Goal: Task Accomplishment & Management: Complete application form

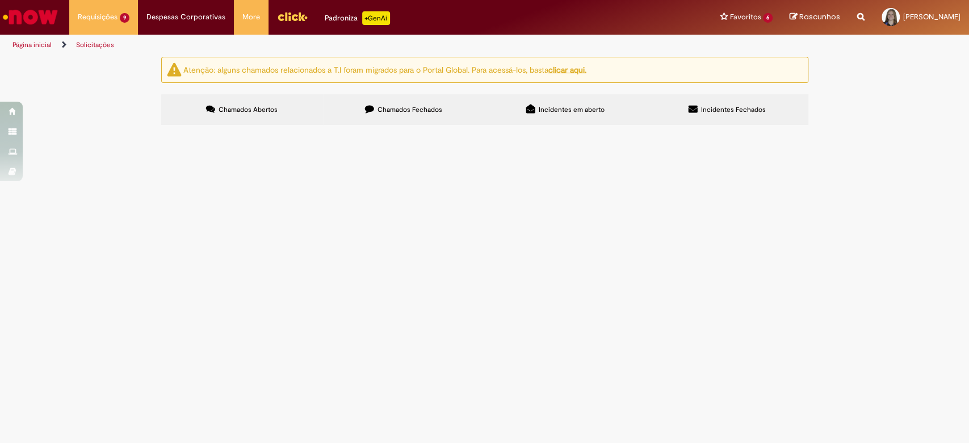
scroll to position [71, 0]
click at [0, 0] on section "Itens solicitados Exportar como PDF Exportar como Excel Exportar como CSV Itens…" at bounding box center [0, 0] width 0 height 0
click at [0, 0] on button at bounding box center [0, 0] width 0 height 0
click at [0, 0] on span "4501446521" at bounding box center [0, 0] width 0 height 0
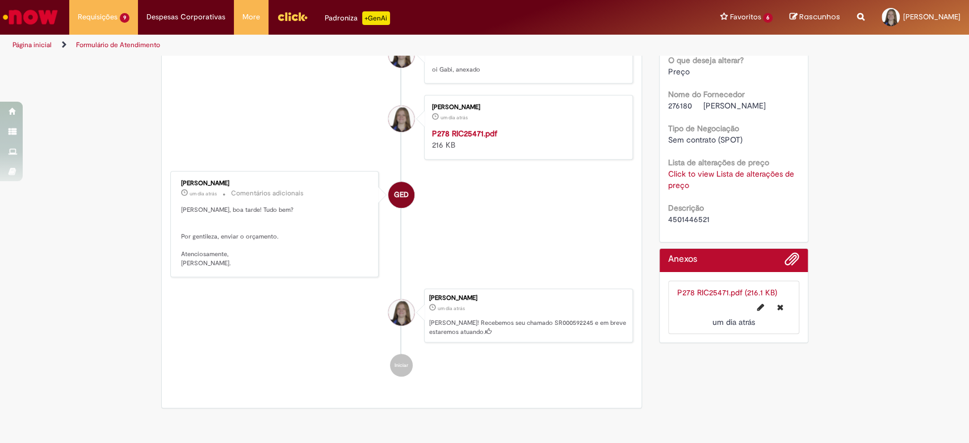
scroll to position [443, 0]
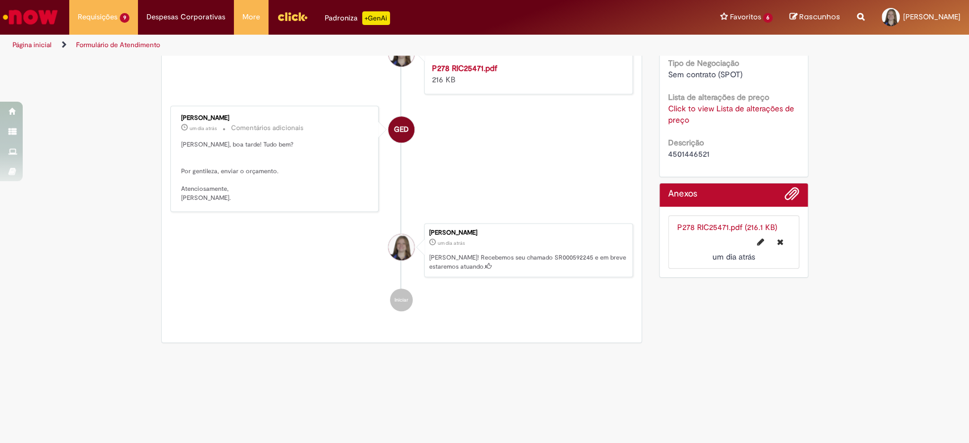
click at [686, 217] on li "P278 RIC25471.pdf (216.1 KB) um dia atrás um dia atrás" at bounding box center [733, 241] width 131 height 53
click at [683, 149] on span "4501446521" at bounding box center [688, 154] width 41 height 10
copy span "4501446521"
click at [684, 105] on link "Click to view Lista de alterações de preço" at bounding box center [731, 114] width 126 height 22
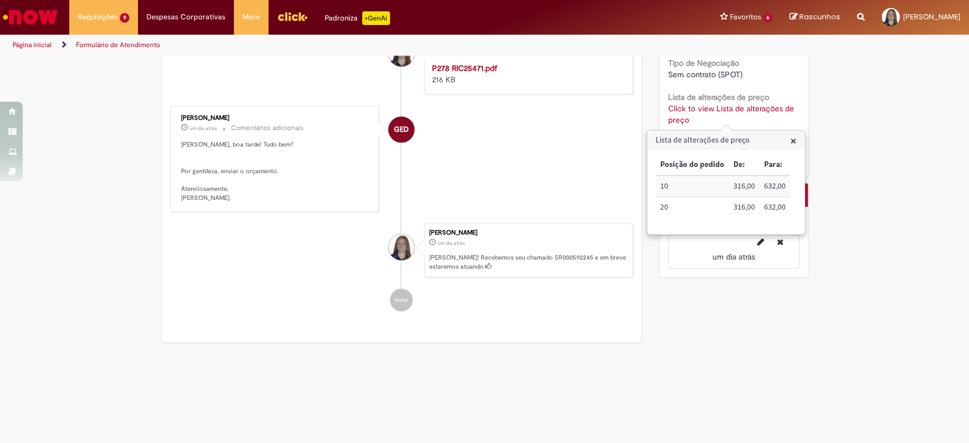
scroll to position [0, 0]
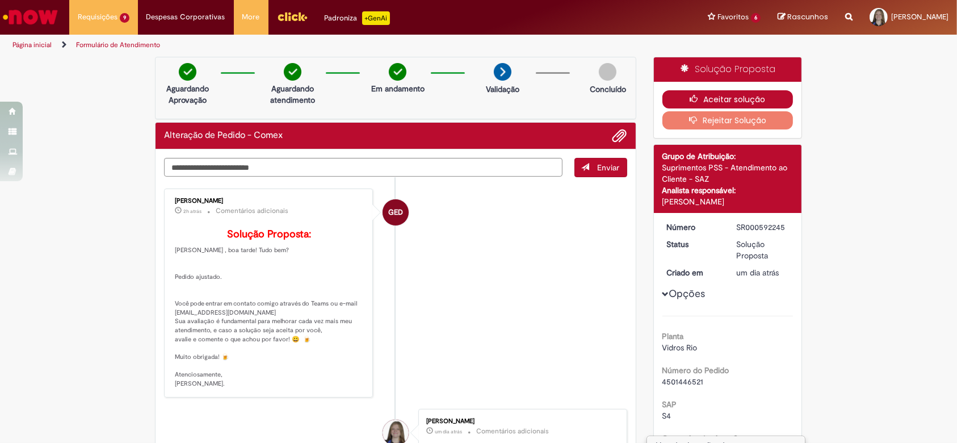
click at [705, 93] on button "Aceitar solução" at bounding box center [727, 99] width 131 height 18
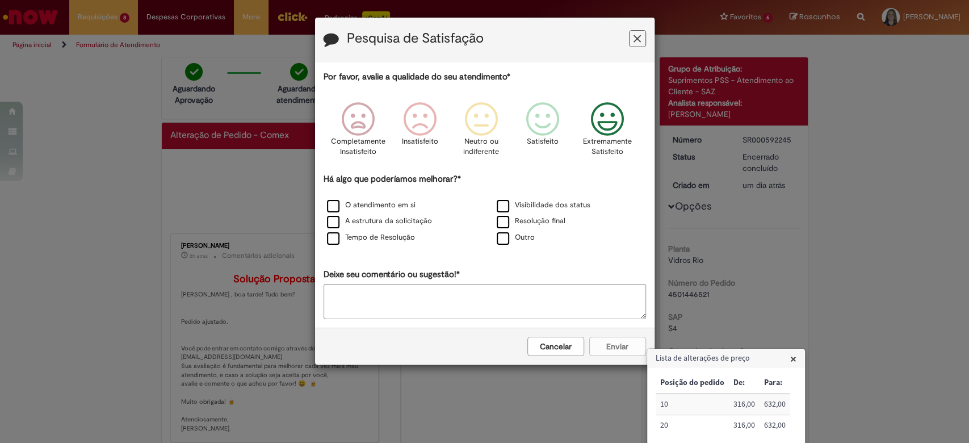
click at [612, 136] on icon "Feedback" at bounding box center [607, 119] width 43 height 34
click at [559, 208] on label "Visibilidade dos status" at bounding box center [544, 205] width 94 height 11
click at [553, 218] on label "Resolução final" at bounding box center [531, 221] width 69 height 11
click at [378, 207] on label "O atendimento em si" at bounding box center [371, 205] width 89 height 11
click at [378, 215] on div "A estrutura da solicitação" at bounding box center [399, 221] width 167 height 14
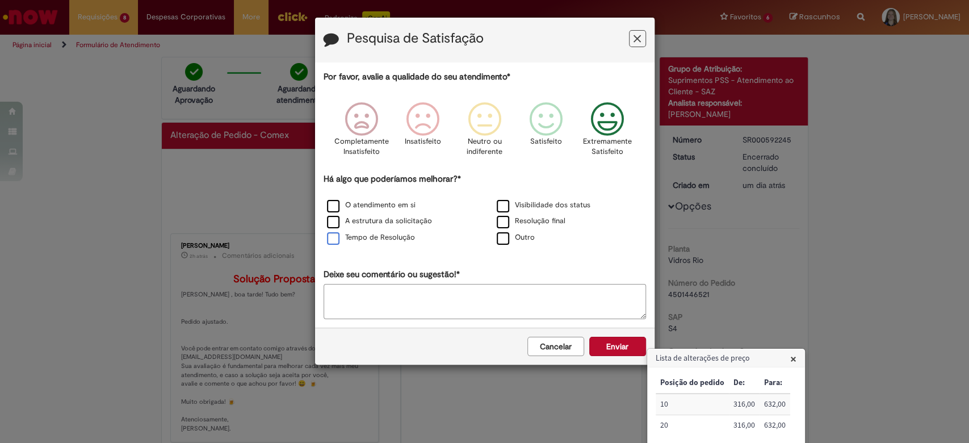
click at [381, 238] on label "Tempo de Resolução" at bounding box center [371, 237] width 88 height 11
click at [373, 220] on label "A estrutura da solicitação" at bounding box center [379, 221] width 105 height 11
click at [622, 350] on button "Enviar" at bounding box center [617, 346] width 57 height 19
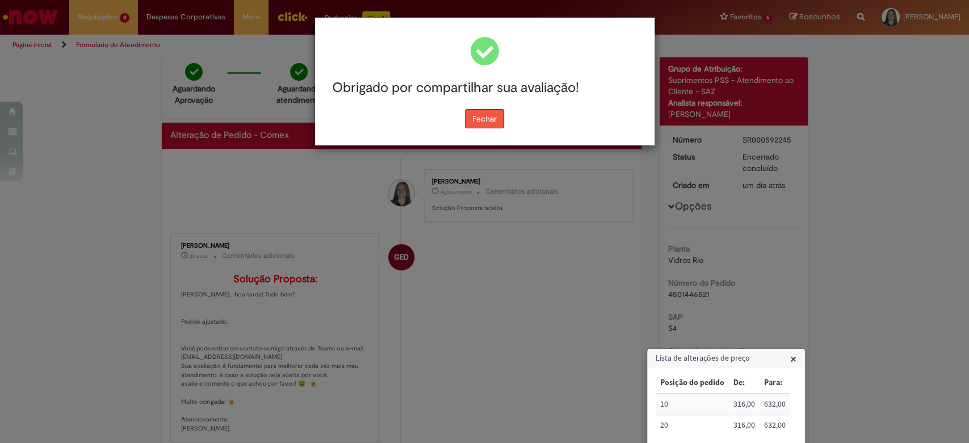
click at [495, 115] on button "Fechar" at bounding box center [484, 118] width 39 height 19
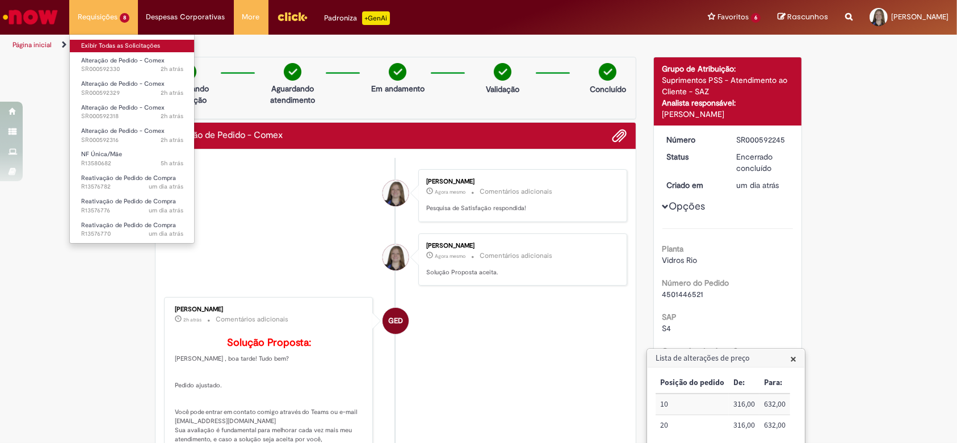
click at [119, 44] on link "Exibir Todas as Solicitações" at bounding box center [132, 46] width 125 height 12
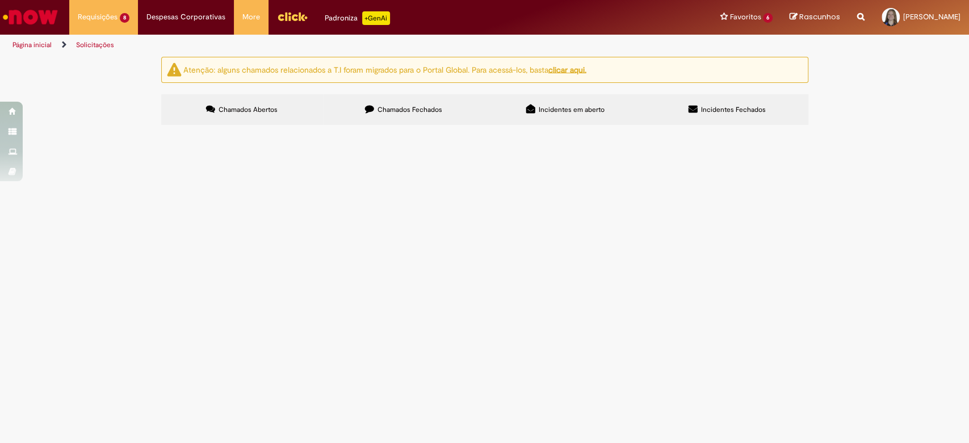
click at [0, 0] on button at bounding box center [0, 0] width 0 height 0
click at [0, 0] on span "Solução Proposta" at bounding box center [0, 0] width 0 height 0
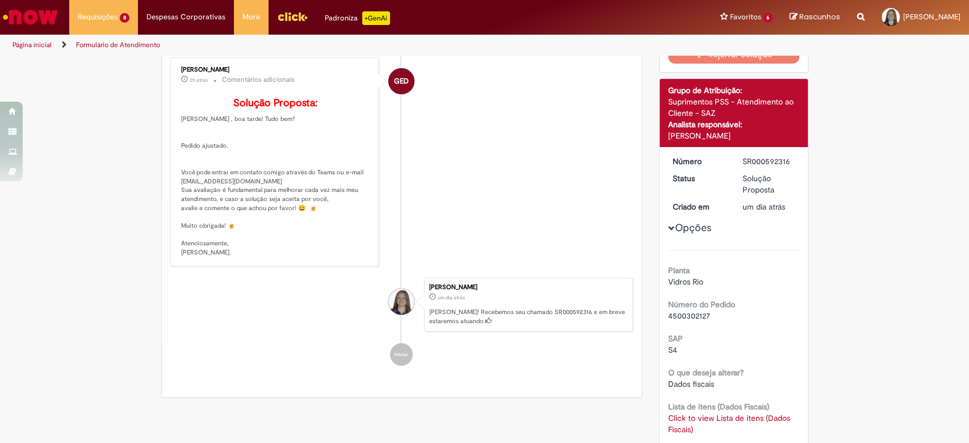
scroll to position [241, 0]
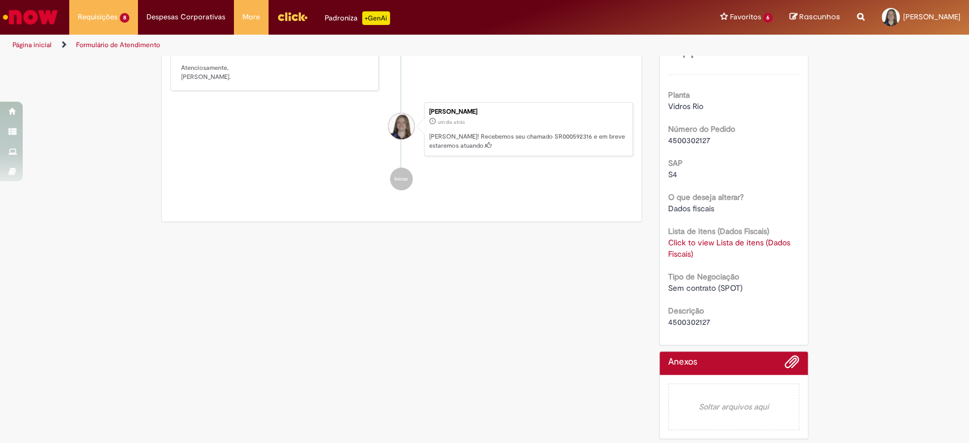
click at [688, 328] on div "Número SR000592316 Status Solução Proposta Criado em um dia atrás um dia atrás …" at bounding box center [733, 158] width 148 height 373
click at [688, 321] on span "4500302127" at bounding box center [689, 322] width 42 height 10
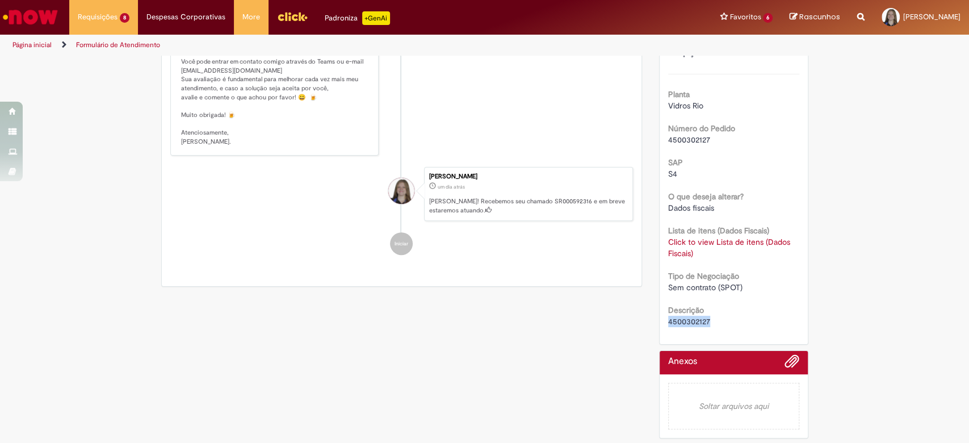
copy span "4500302127"
click at [674, 254] on link "Click to view Lista de itens (Dados Fiscais)" at bounding box center [729, 248] width 122 height 22
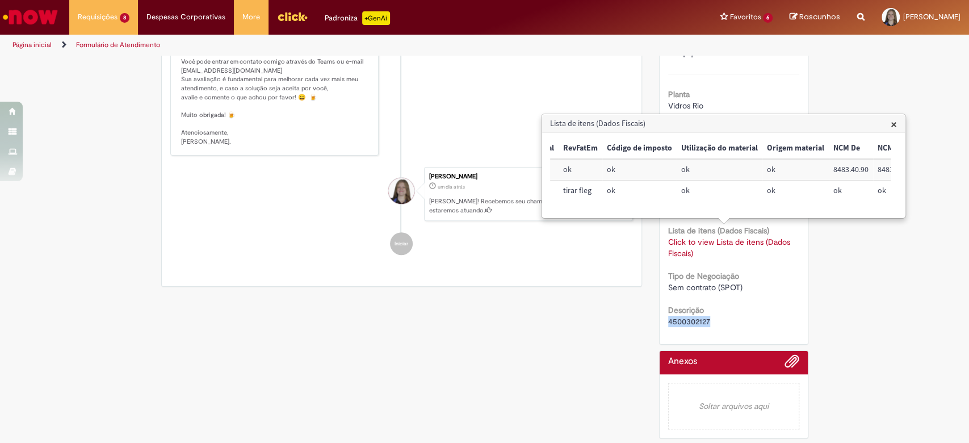
scroll to position [0, 92]
click at [691, 323] on span "4500302127" at bounding box center [689, 321] width 42 height 10
click at [679, 233] on b "Lista de itens (Dados Fiscais)" at bounding box center [718, 230] width 101 height 10
click at [679, 243] on link "Click to view Lista de itens (Dados Fiscais)" at bounding box center [729, 248] width 122 height 22
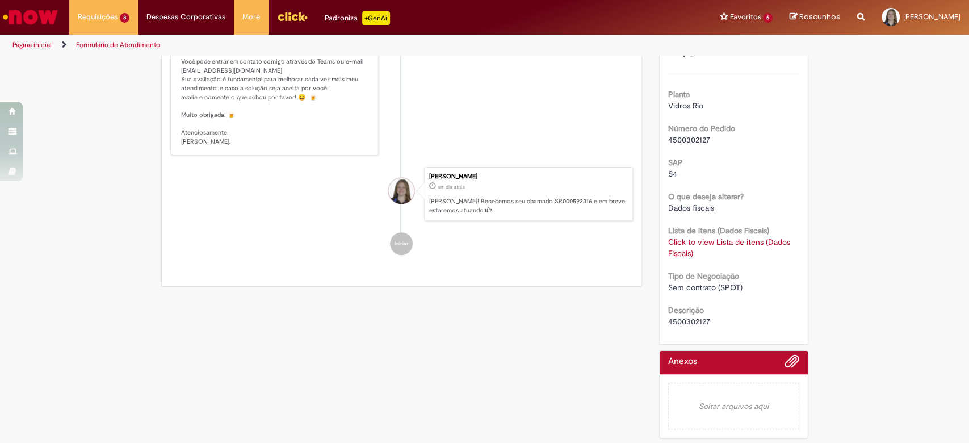
click at [675, 243] on link "Click to view Lista de itens (Dados Fiscais)" at bounding box center [729, 248] width 122 height 22
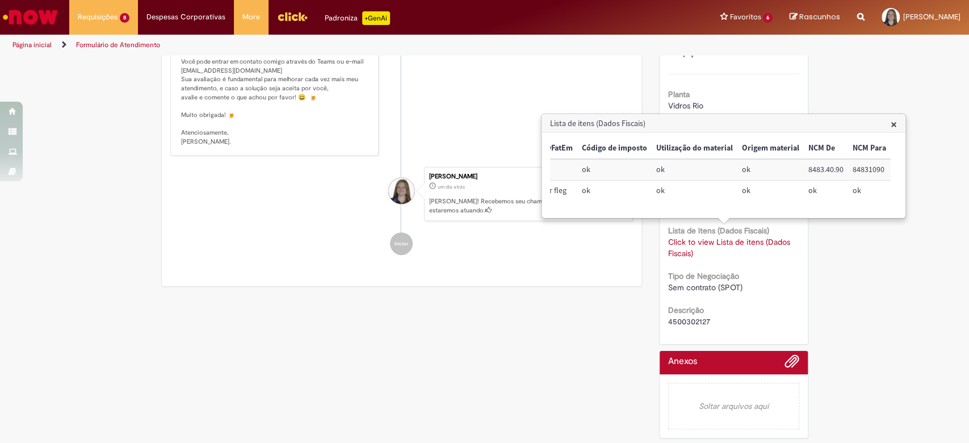
click at [894, 120] on span "×" at bounding box center [893, 123] width 6 height 15
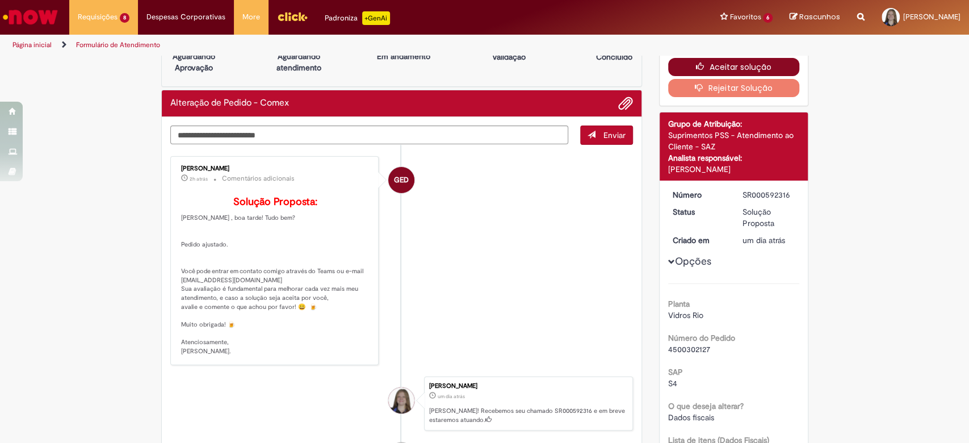
scroll to position [0, 0]
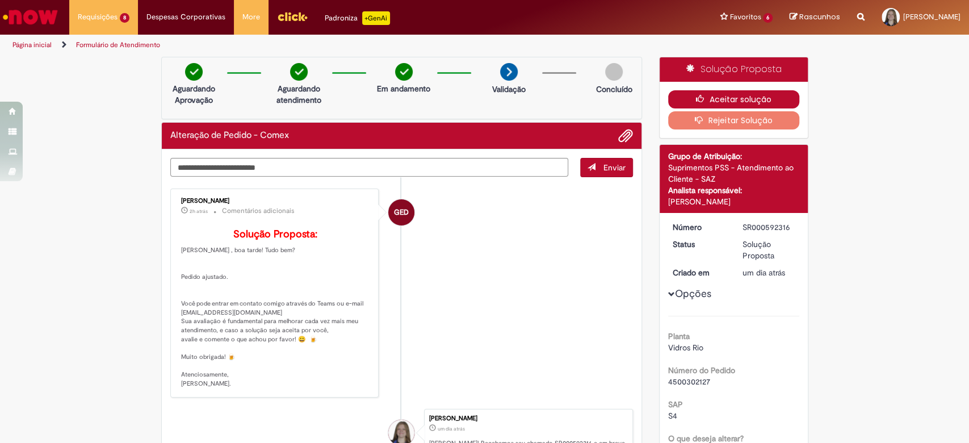
click at [686, 93] on button "Aceitar solução" at bounding box center [733, 99] width 131 height 18
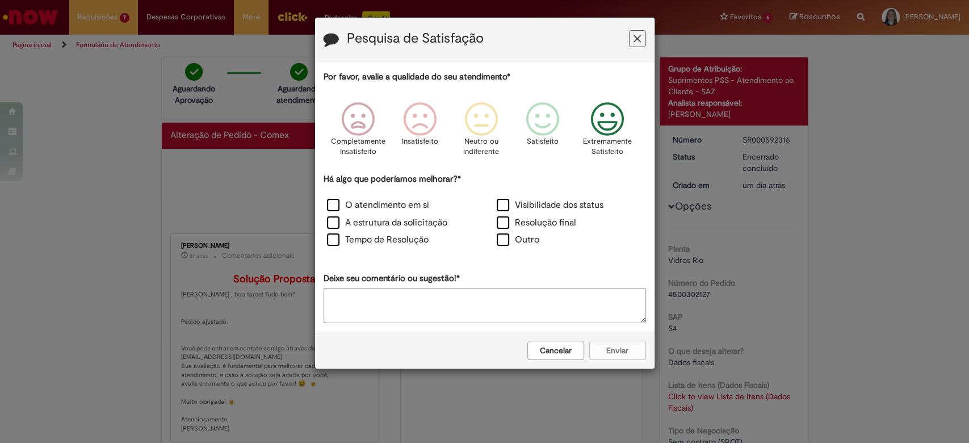
click at [603, 126] on icon "Feedback" at bounding box center [607, 119] width 43 height 34
click at [529, 202] on label "Visibilidade dos status" at bounding box center [550, 205] width 107 height 13
click at [524, 216] on label "Resolução final" at bounding box center [536, 222] width 79 height 13
click at [405, 205] on label "O atendimento em si" at bounding box center [378, 205] width 102 height 13
click at [399, 220] on label "A estrutura da solicitação" at bounding box center [387, 222] width 120 height 13
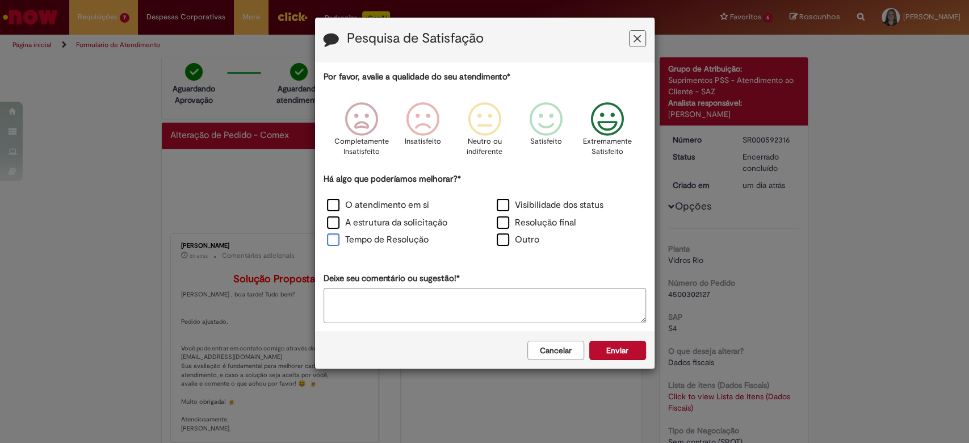
click at [399, 241] on label "Tempo de Resolução" at bounding box center [378, 239] width 102 height 13
click at [615, 350] on button "Enviar" at bounding box center [617, 349] width 57 height 19
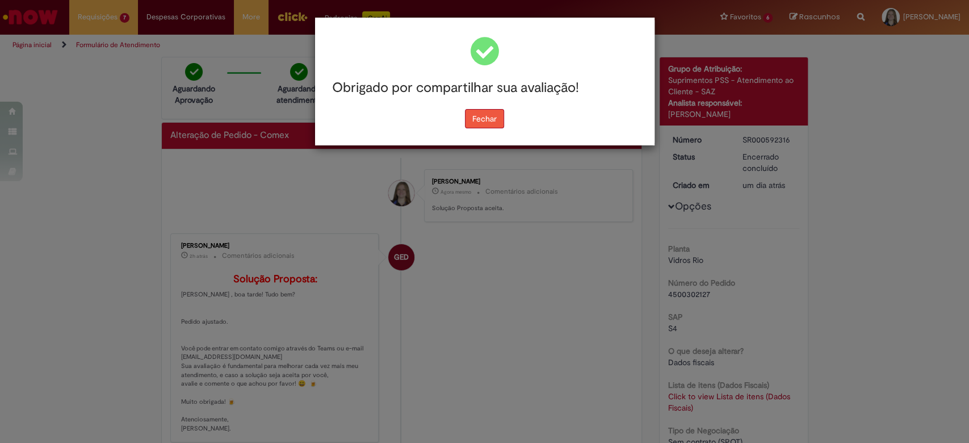
click at [499, 112] on button "Fechar" at bounding box center [484, 118] width 39 height 19
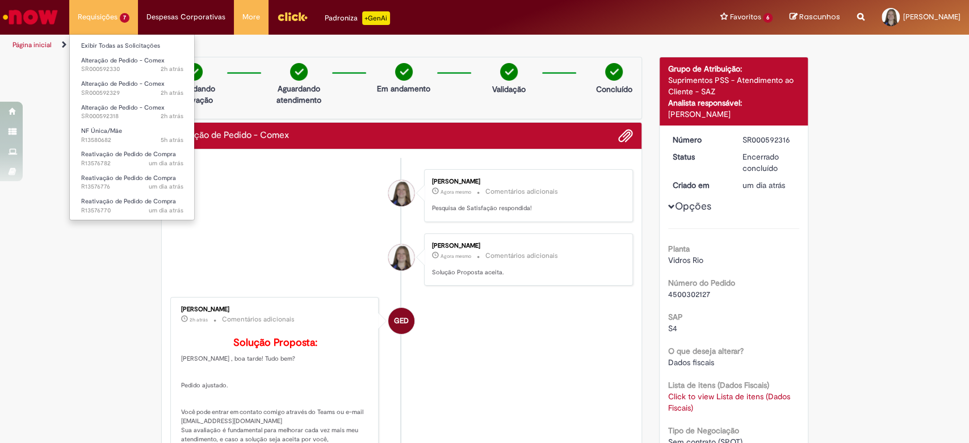
click at [115, 37] on li "Exibir Todas as Solicitações" at bounding box center [132, 44] width 125 height 15
click at [115, 42] on link "Exibir Todas as Solicitações" at bounding box center [132, 46] width 125 height 12
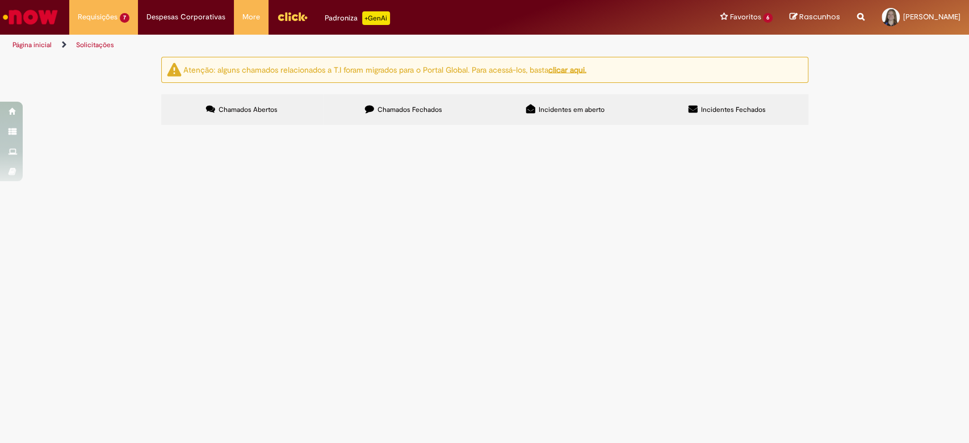
click at [0, 0] on button at bounding box center [0, 0] width 0 height 0
click at [0, 0] on span "Solução Proposta" at bounding box center [0, 0] width 0 height 0
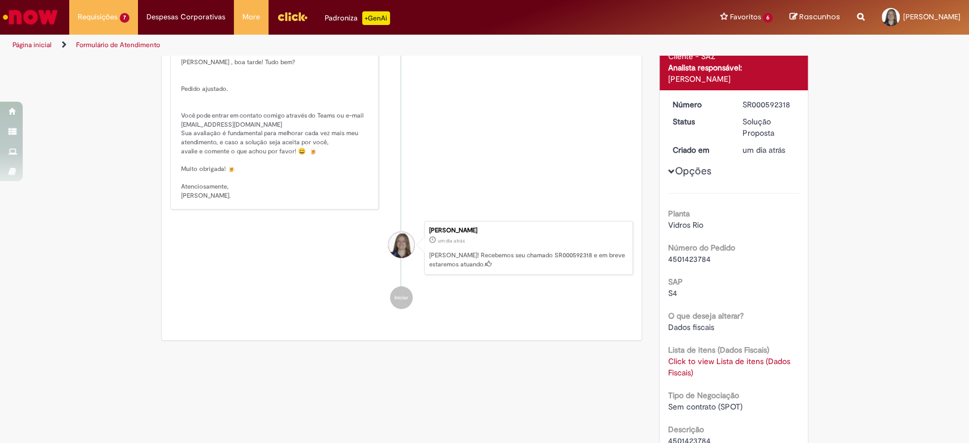
scroll to position [241, 0]
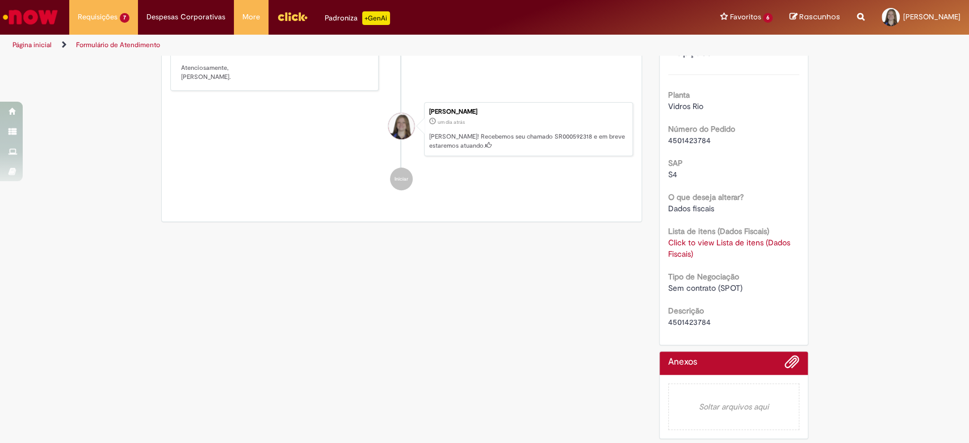
click at [674, 317] on span "4501423784" at bounding box center [689, 322] width 43 height 10
copy span "4501423784"
click at [668, 238] on link "Click to view Lista de itens (Dados Fiscais)" at bounding box center [729, 248] width 122 height 22
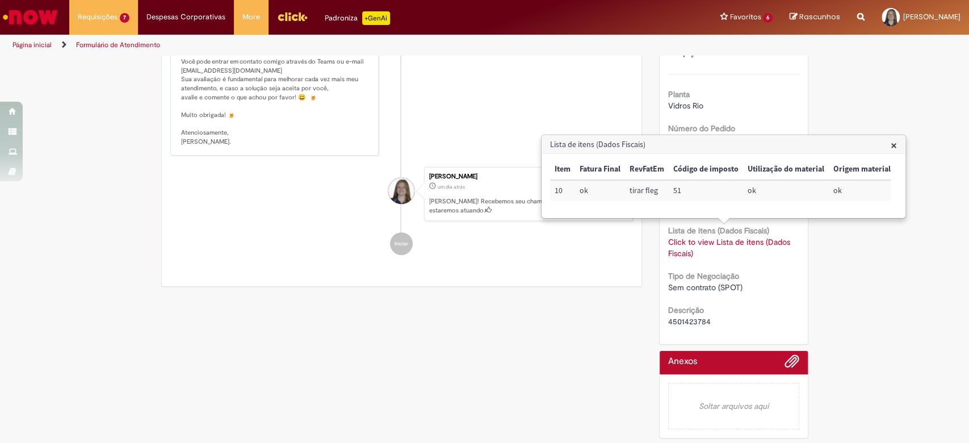
click at [664, 211] on div "Item Fatura Final RevFatEm Código de imposto Utilização do material Origem mate…" at bounding box center [720, 185] width 340 height 53
click at [889, 146] on h3 "Lista de itens (Dados Fiscais)" at bounding box center [723, 145] width 363 height 18
click at [893, 145] on span "×" at bounding box center [893, 144] width 6 height 15
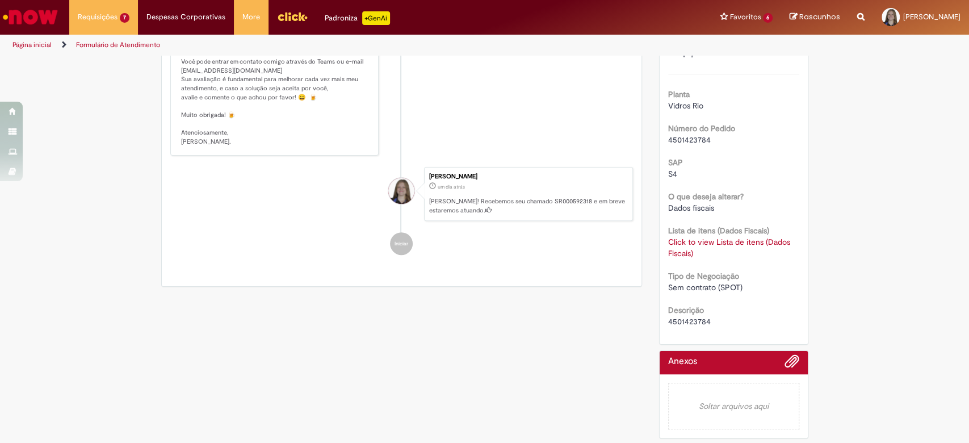
scroll to position [0, 0]
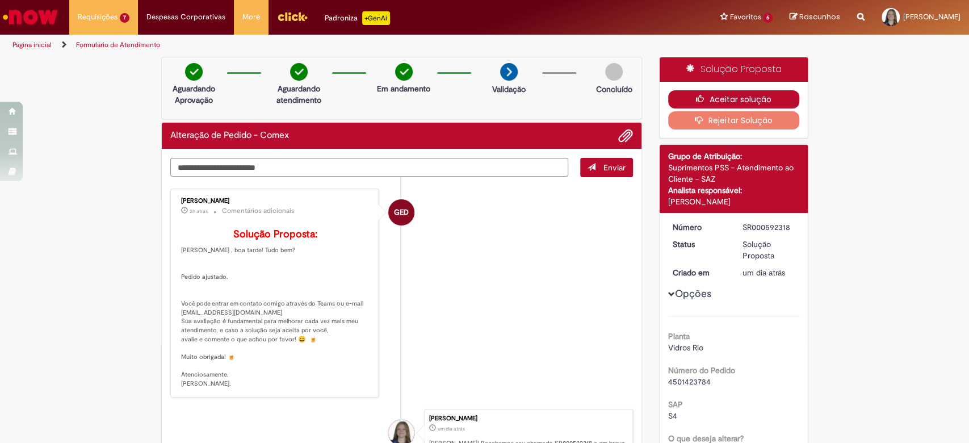
click at [754, 100] on button "Aceitar solução" at bounding box center [733, 99] width 131 height 18
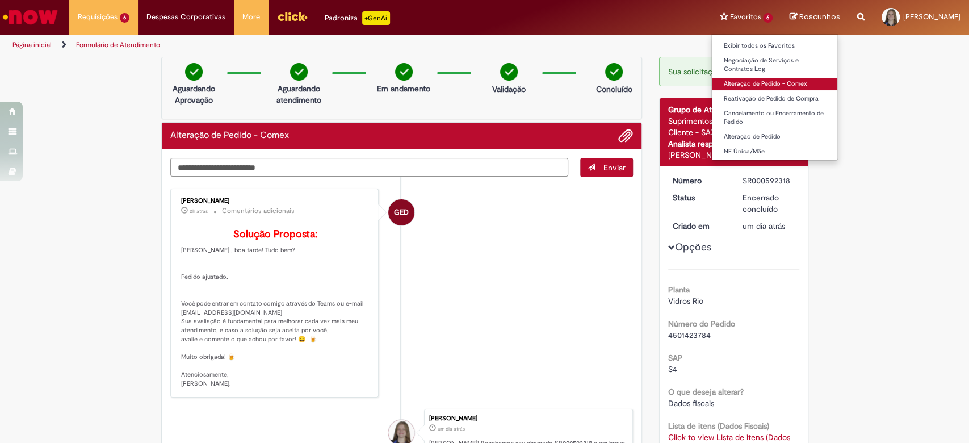
click at [712, 84] on link "Alteração de Pedido - Comex" at bounding box center [774, 84] width 125 height 12
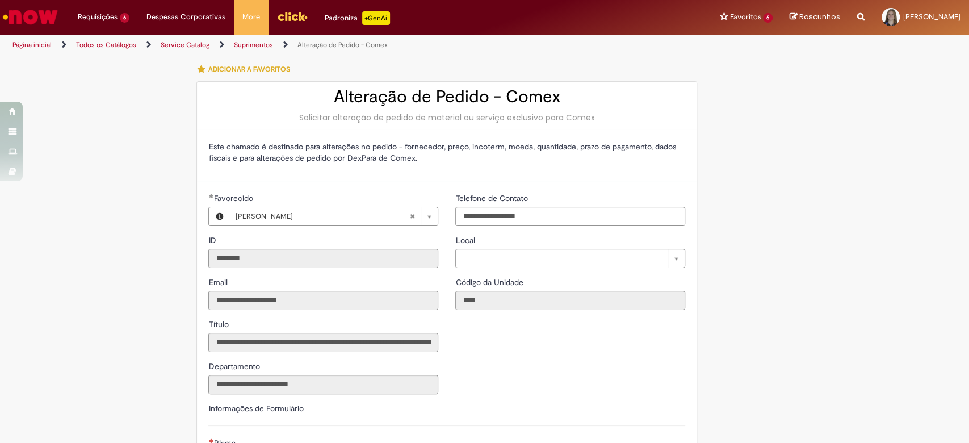
type input "**********"
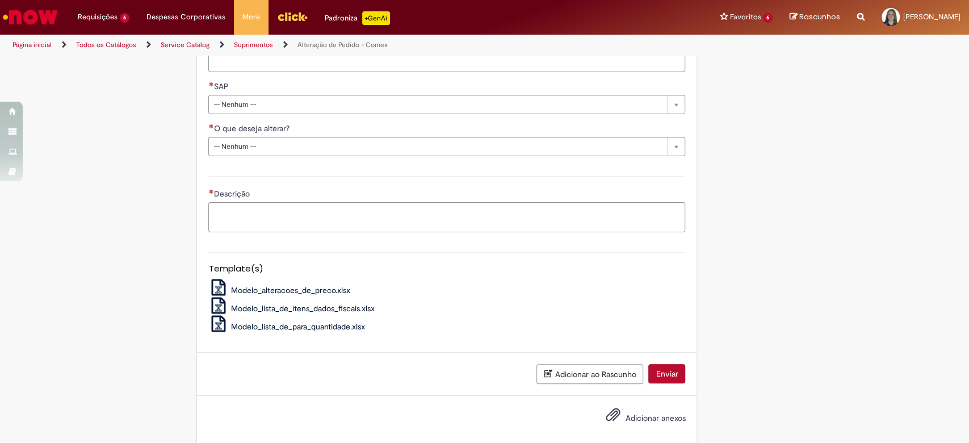
scroll to position [455, 0]
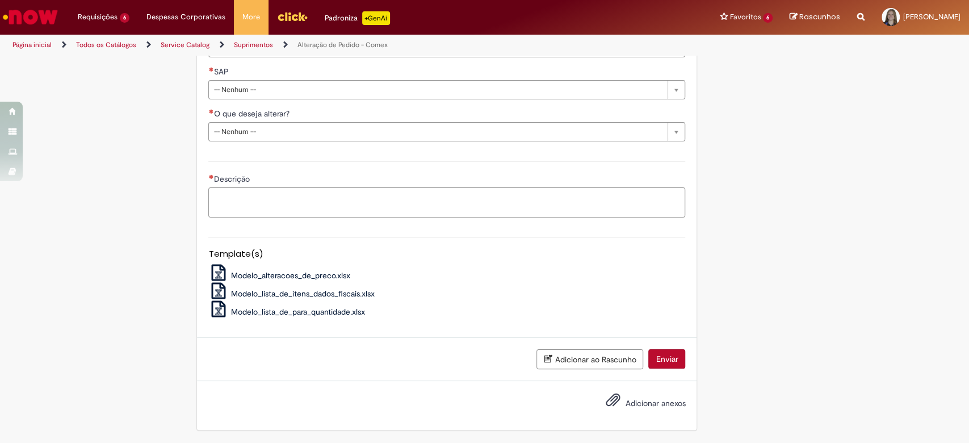
click at [259, 204] on textarea "Descrição" at bounding box center [446, 202] width 477 height 31
paste textarea "**********"
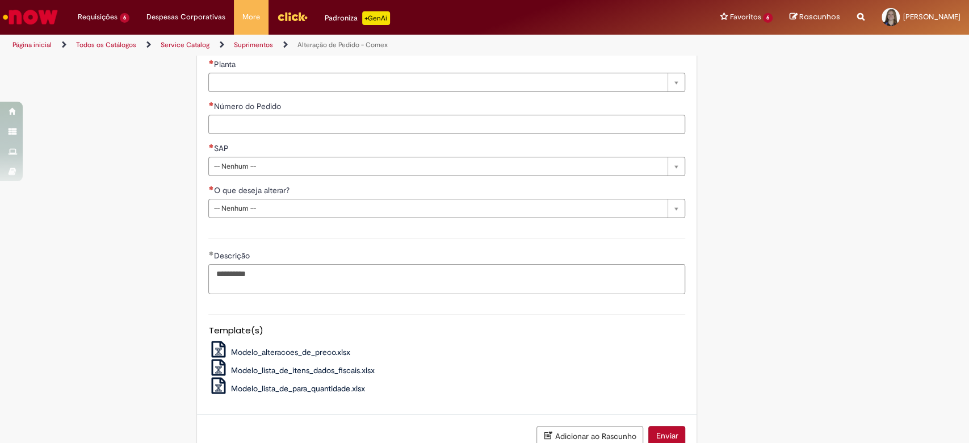
scroll to position [304, 0]
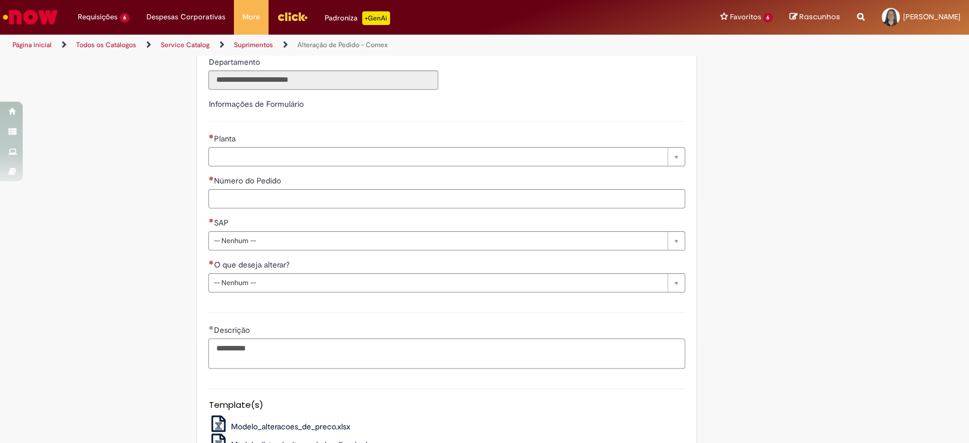
type textarea "**********"
click at [268, 206] on input "Número do Pedido" at bounding box center [446, 198] width 477 height 19
paste input "**********"
type input "**********"
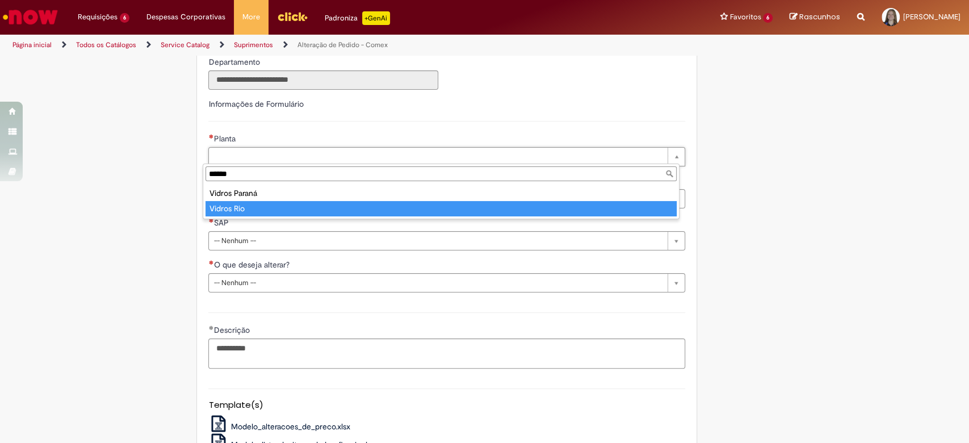
type input "******"
type input "**********"
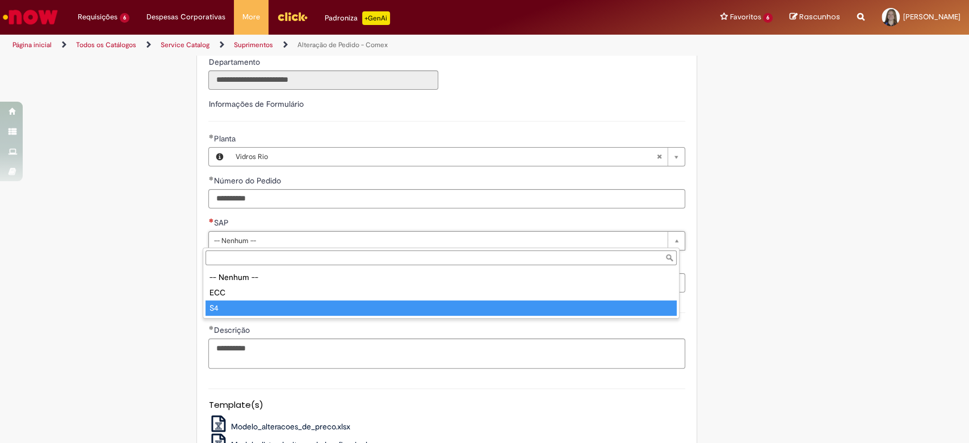
type input "**"
select select "*"
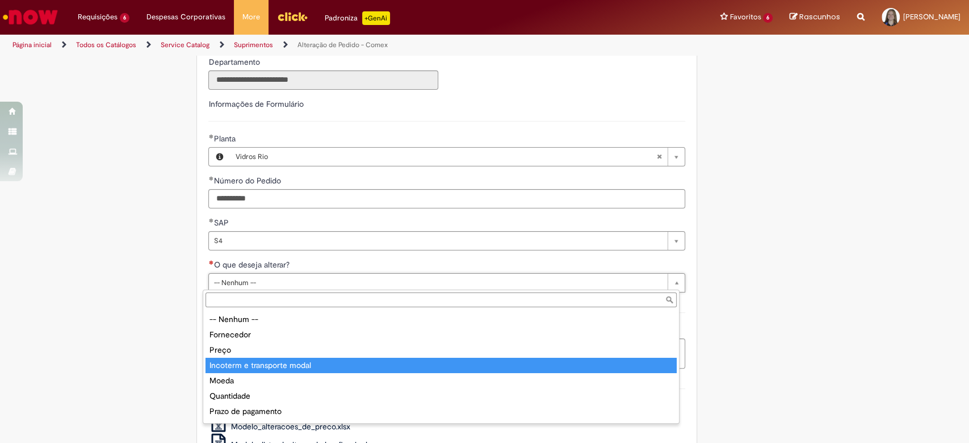
scroll to position [28, 0]
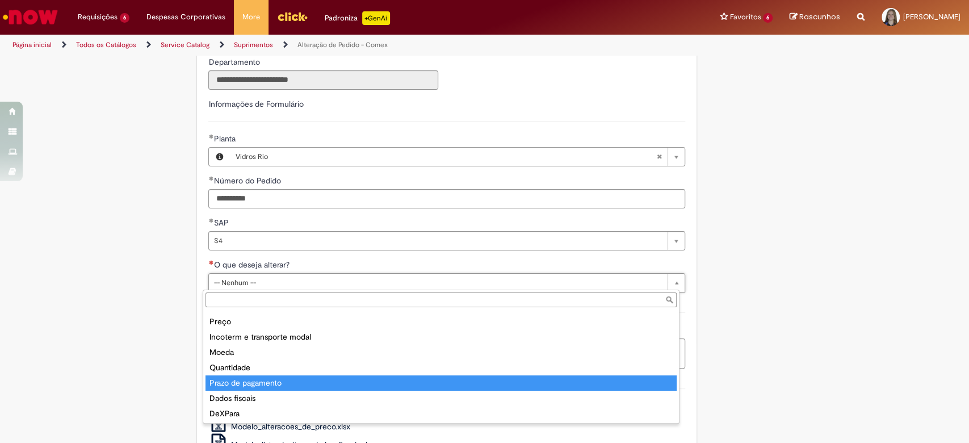
type input "**********"
select select "*"
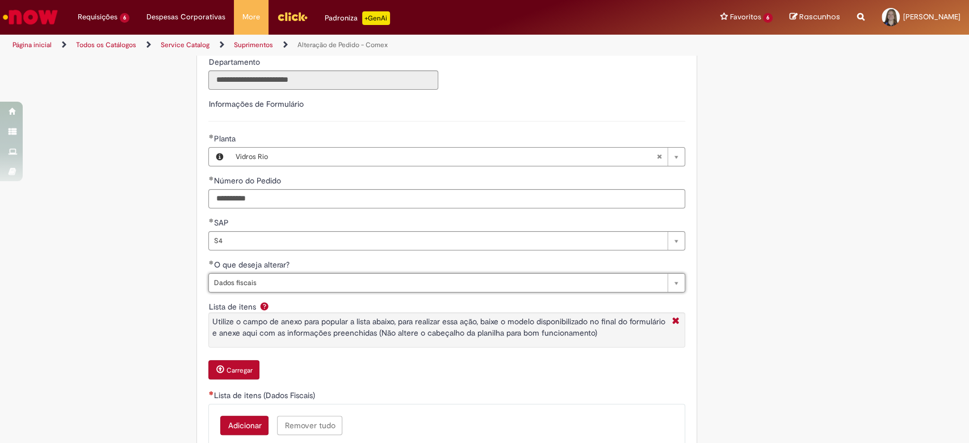
scroll to position [455, 0]
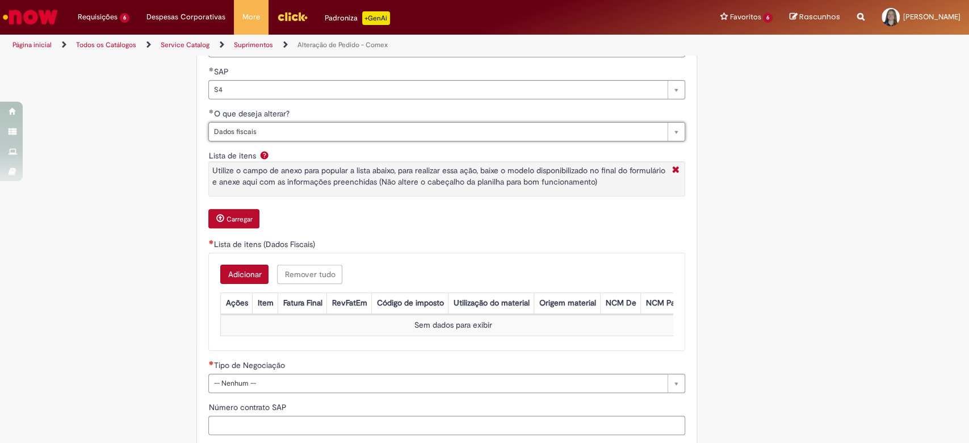
click at [247, 257] on div "Adicionar Remover tudo Lista de itens (Dados Fiscais) Ações Item Fatura Final R…" at bounding box center [446, 302] width 477 height 98
click at [245, 266] on button "Adicionar" at bounding box center [244, 273] width 48 height 19
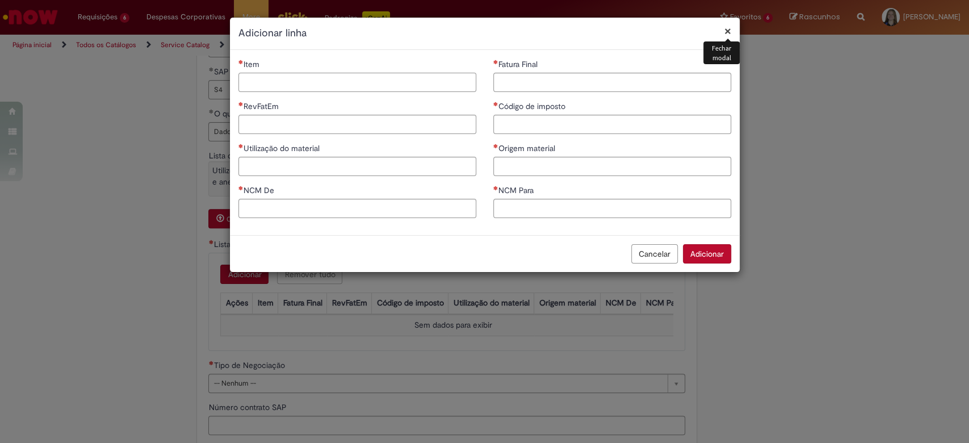
click at [422, 82] on input "Item" at bounding box center [357, 82] width 238 height 19
type input "**"
click at [532, 175] on input "Origem material" at bounding box center [612, 166] width 238 height 19
type input "*"
click at [451, 167] on input "Utilização do material" at bounding box center [357, 166] width 238 height 19
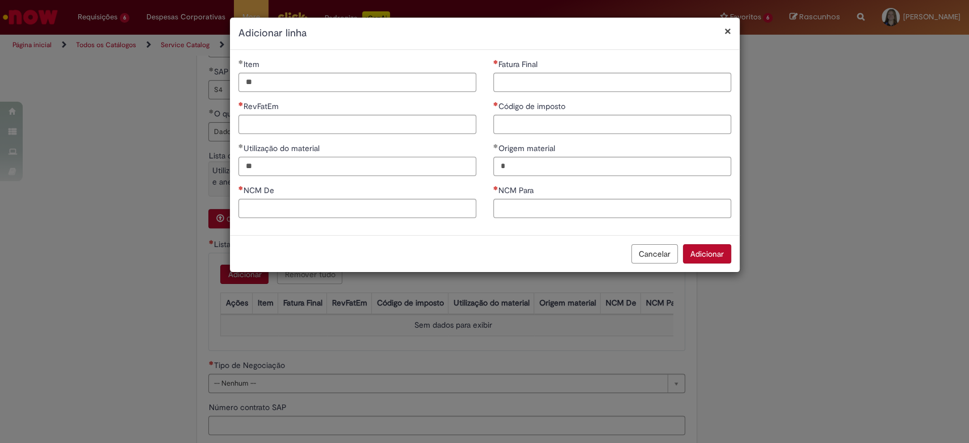
drag, startPoint x: 331, startPoint y: 167, endPoint x: 203, endPoint y: 168, distance: 128.8
click at [195, 165] on div "× Adicionar linha Item ** RevFatEm Utilização do material ** NCM De Fatura Fina…" at bounding box center [484, 221] width 969 height 443
type input "**"
click at [300, 197] on div "NCM De" at bounding box center [357, 191] width 238 height 14
click at [367, 219] on div "Item ** RevFatEm Utilização do material ** NCM De" at bounding box center [357, 142] width 255 height 168
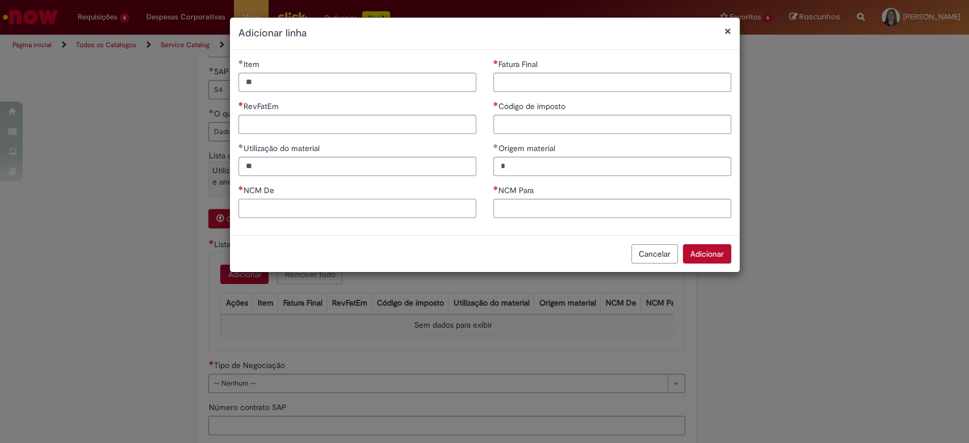
click at [386, 211] on input "NCM De" at bounding box center [357, 208] width 238 height 19
paste input "**"
type input "**"
click at [574, 209] on input "NCM Para" at bounding box center [612, 208] width 238 height 19
paste input "**"
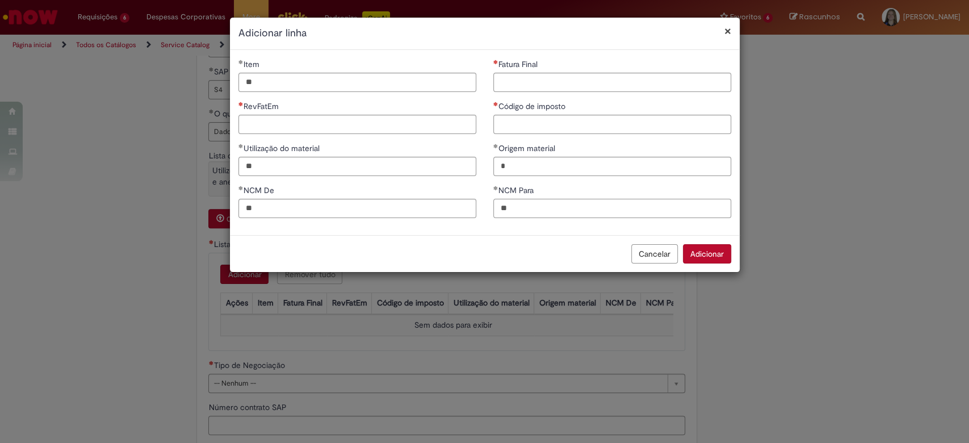
type input "**"
click at [541, 122] on input "Código de imposto" at bounding box center [612, 124] width 238 height 19
paste input "**"
type input "**"
click at [521, 79] on input "Fatura Final" at bounding box center [612, 82] width 238 height 19
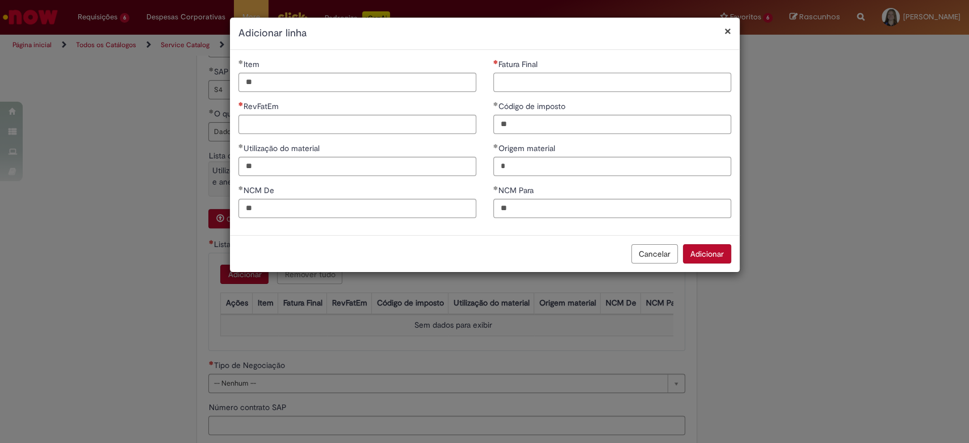
paste input "**"
type input "**"
click at [431, 127] on input "RevFatEm" at bounding box center [357, 124] width 238 height 19
paste input "**"
type input "**"
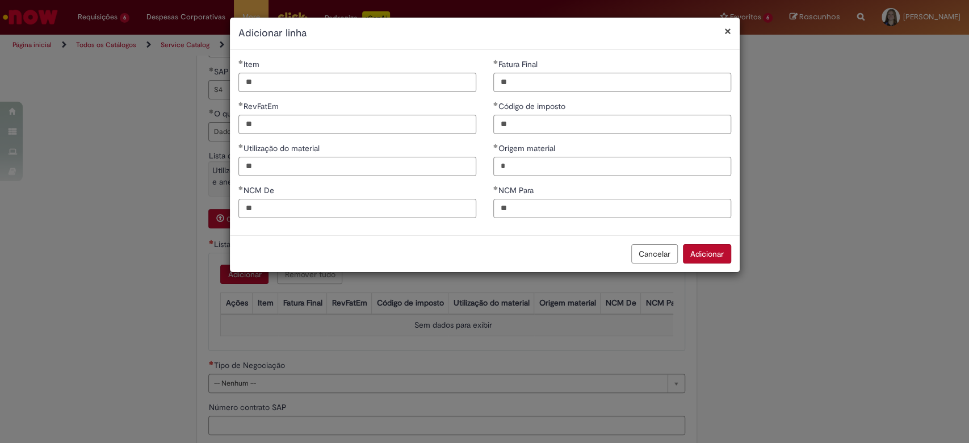
click at [705, 251] on button "Adicionar" at bounding box center [707, 253] width 48 height 19
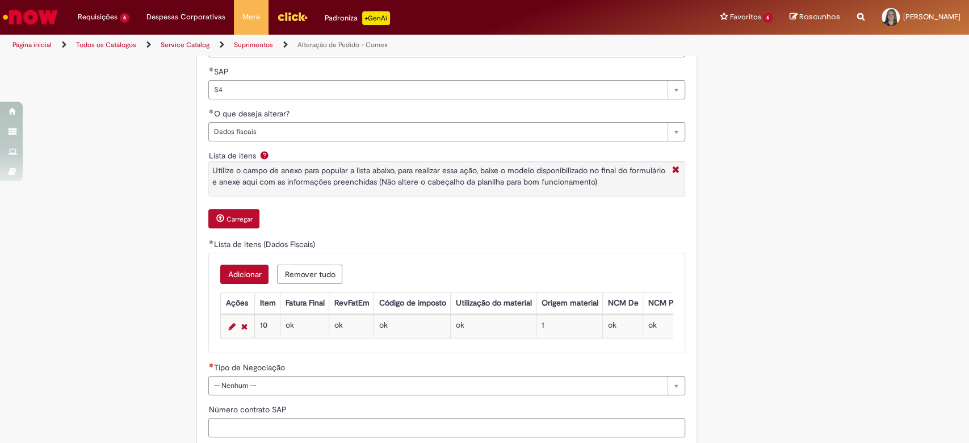
scroll to position [758, 0]
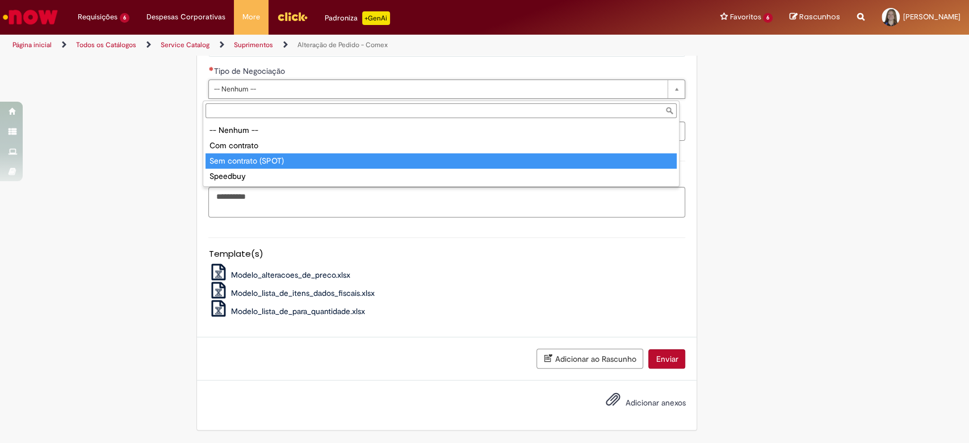
type input "**********"
select select "*"
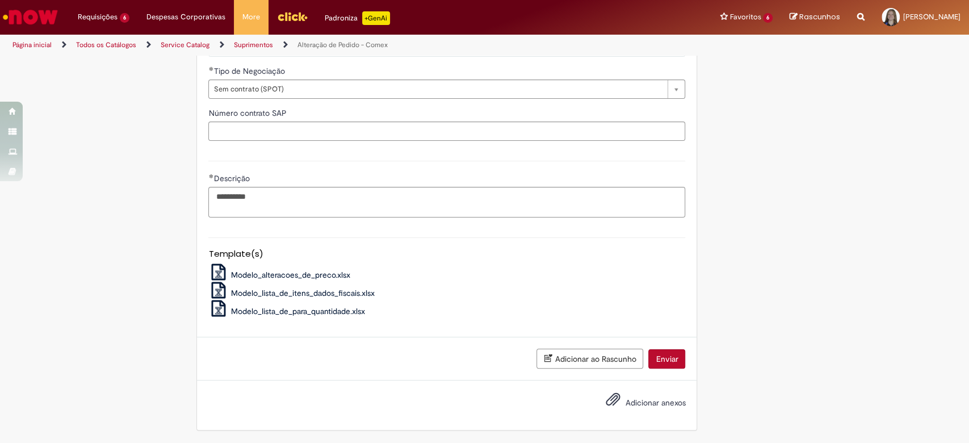
click at [672, 367] on button "Enviar" at bounding box center [666, 358] width 37 height 19
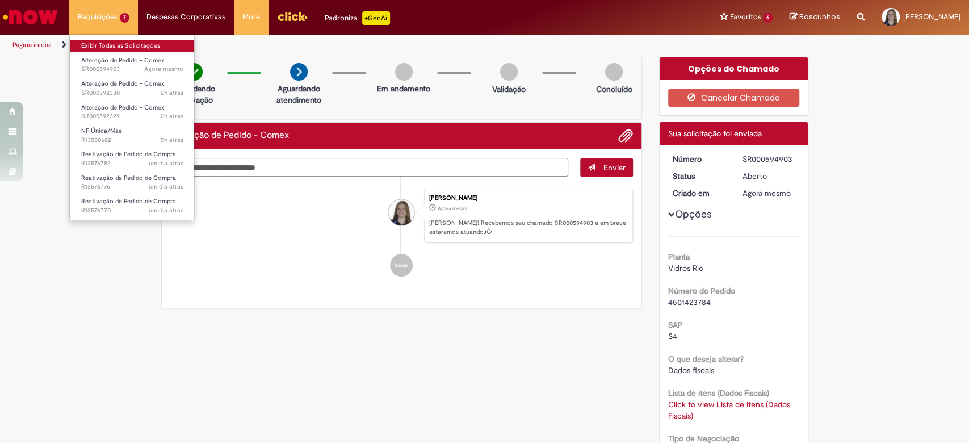
click at [116, 47] on link "Exibir Todas as Solicitações" at bounding box center [132, 46] width 125 height 12
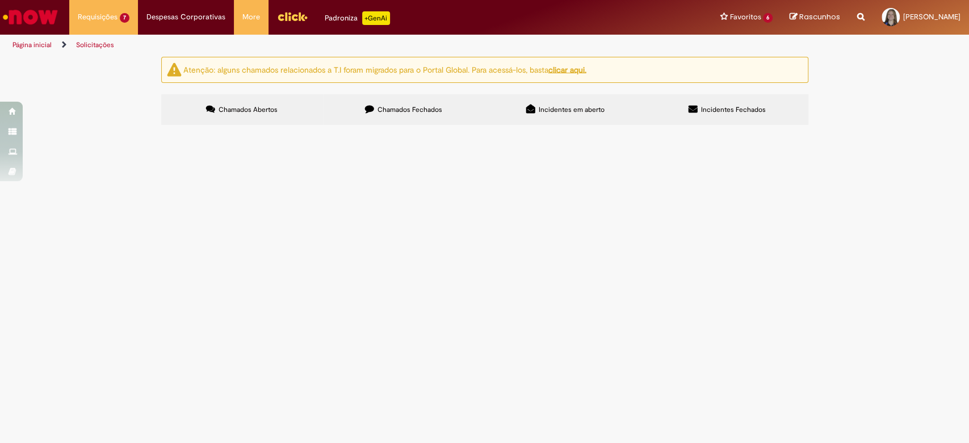
click at [0, 0] on button at bounding box center [0, 0] width 0 height 0
click at [0, 0] on span "4501423786" at bounding box center [0, 0] width 0 height 0
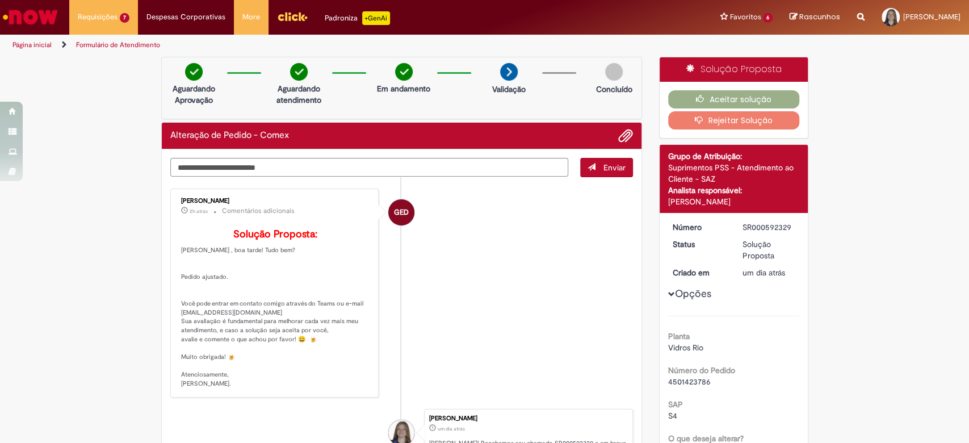
click at [668, 285] on div "Opções Planta Vidros Rio Número do Pedido 4501423786 SAP S4 O que deseja altera…" at bounding box center [733, 394] width 131 height 347
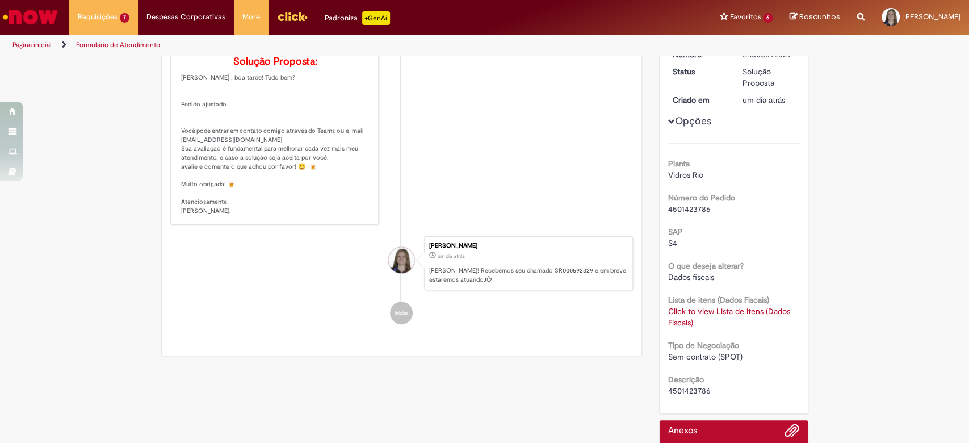
scroll to position [241, 0]
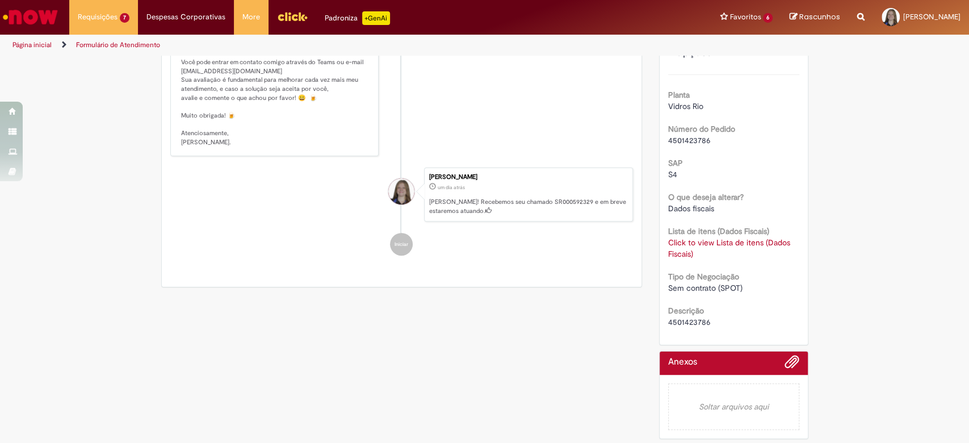
click at [675, 309] on b "Descrição" at bounding box center [686, 310] width 36 height 10
click at [681, 317] on span "4501423786" at bounding box center [689, 322] width 43 height 10
copy span "4501423786"
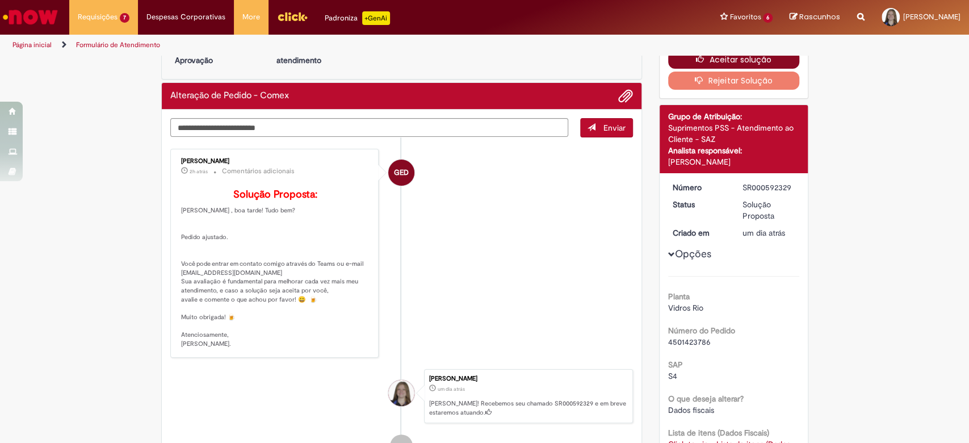
scroll to position [0, 0]
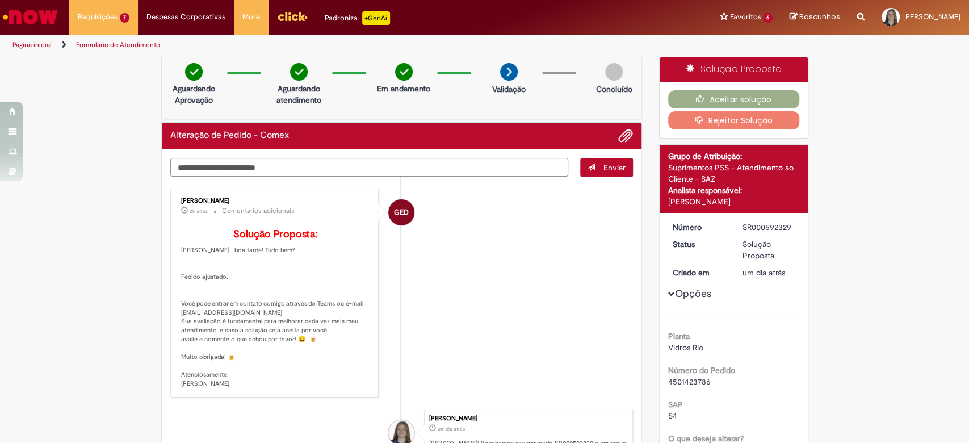
click at [710, 89] on div "Aceitar solução Rejeitar Solução" at bounding box center [733, 110] width 148 height 56
click at [713, 91] on button "Aceitar solução" at bounding box center [733, 99] width 131 height 18
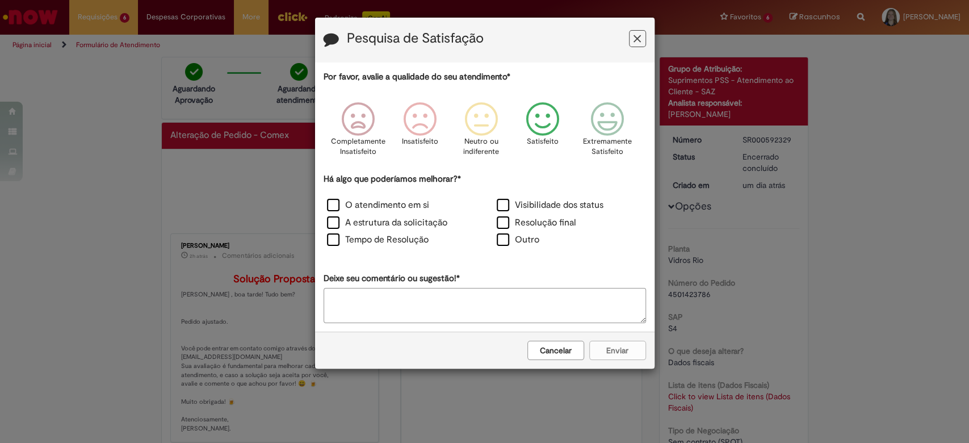
click at [584, 146] on p "Extremamente Satisfeito" at bounding box center [607, 146] width 49 height 21
click at [523, 197] on div "Há algo que poderíamos melhorar?* O atendimento em si Visibilidade dos status A…" at bounding box center [484, 211] width 322 height 77
click at [522, 213] on div "Visibilidade dos status" at bounding box center [569, 206] width 167 height 15
click at [512, 216] on label "Resolução final" at bounding box center [536, 222] width 79 height 13
click at [504, 201] on label "Visibilidade dos status" at bounding box center [550, 205] width 107 height 13
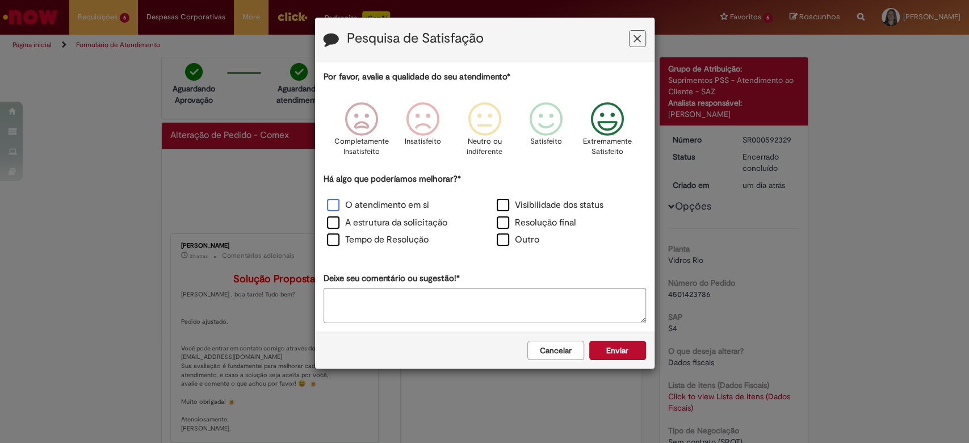
click at [420, 205] on label "O atendimento em si" at bounding box center [378, 205] width 102 height 13
click at [418, 220] on label "A estrutura da solicitação" at bounding box center [387, 222] width 120 height 13
click at [413, 237] on label "Tempo de Resolução" at bounding box center [378, 239] width 102 height 13
click at [610, 343] on button "Enviar" at bounding box center [617, 349] width 57 height 19
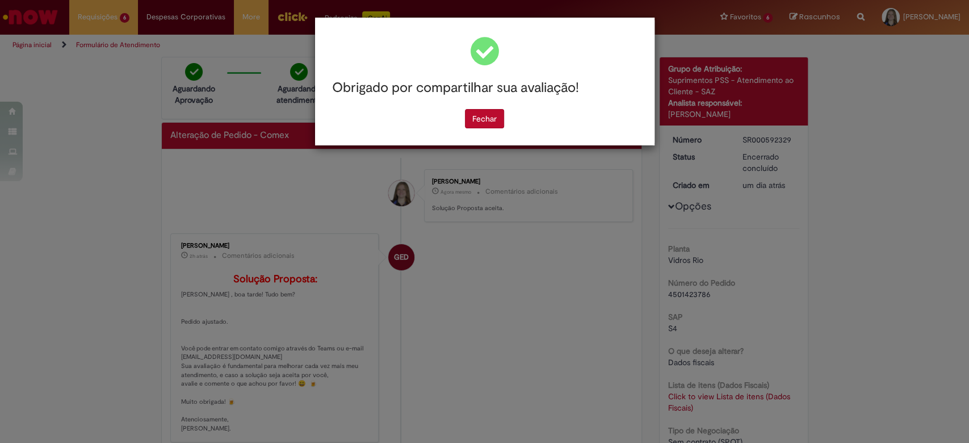
click at [485, 135] on div "Obrigado por compartilhar sua avaliação! [GEOGRAPHIC_DATA]" at bounding box center [484, 82] width 339 height 128
click at [486, 112] on button "Fechar" at bounding box center [484, 118] width 39 height 19
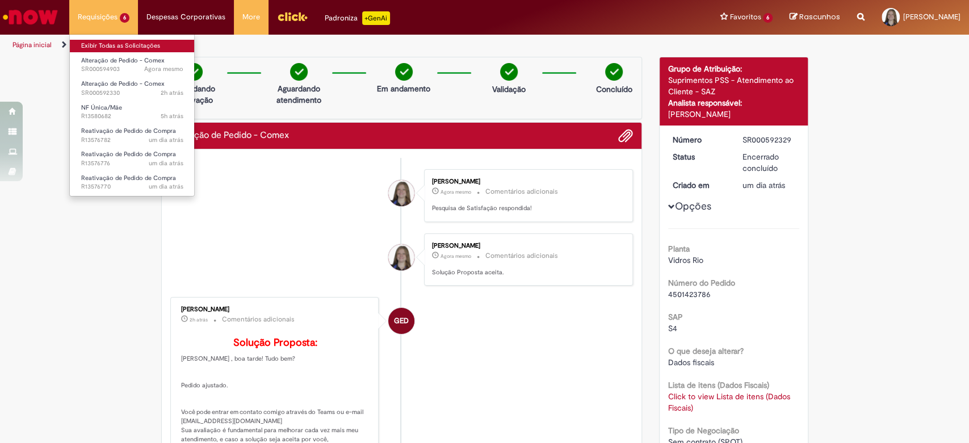
click at [128, 43] on link "Exibir Todas as Solicitações" at bounding box center [132, 46] width 125 height 12
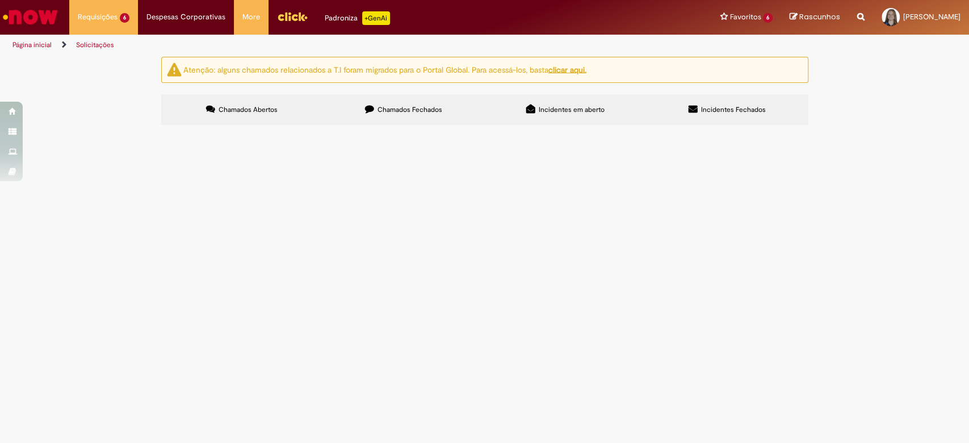
click at [0, 0] on button at bounding box center [0, 0] width 0 height 0
click at [0, 0] on span "4501423788" at bounding box center [0, 0] width 0 height 0
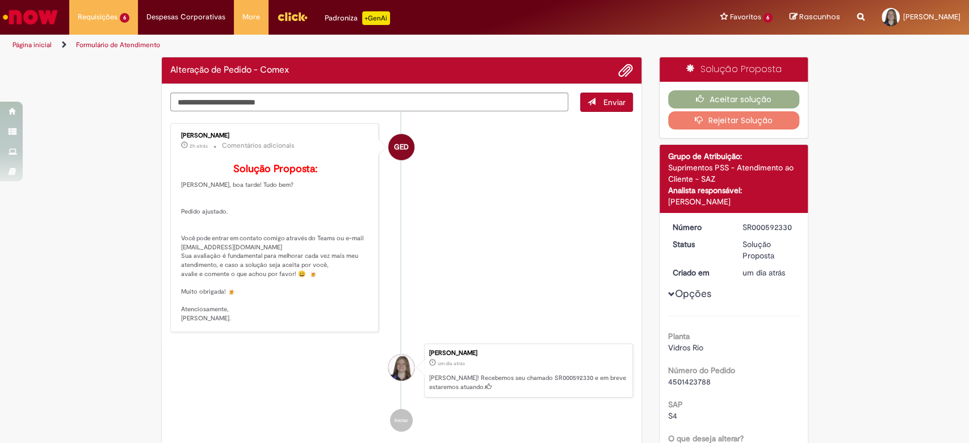
scroll to position [241, 0]
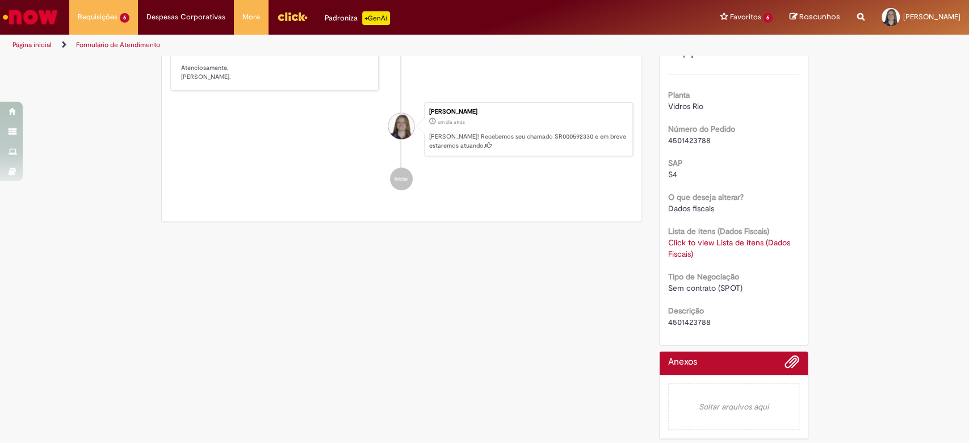
click at [693, 319] on span "4501423788" at bounding box center [689, 322] width 43 height 10
copy span "4501423788"
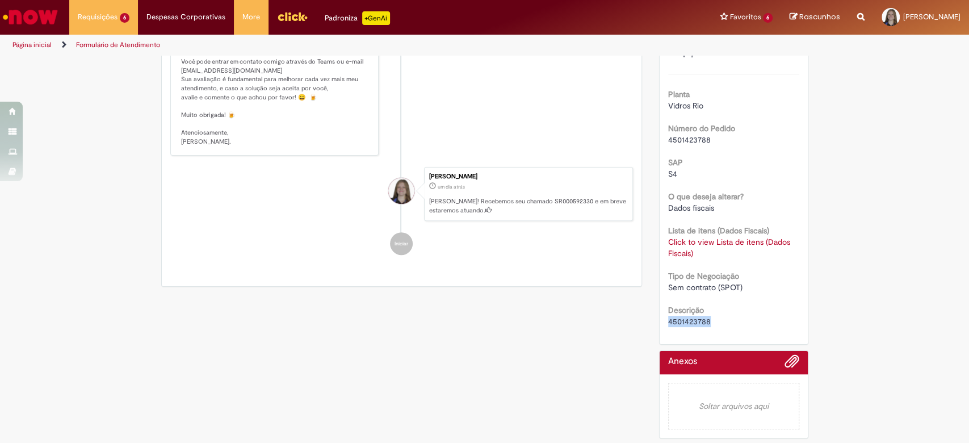
click at [680, 248] on link "Click to view Lista de itens (Dados Fiscais)" at bounding box center [729, 248] width 122 height 22
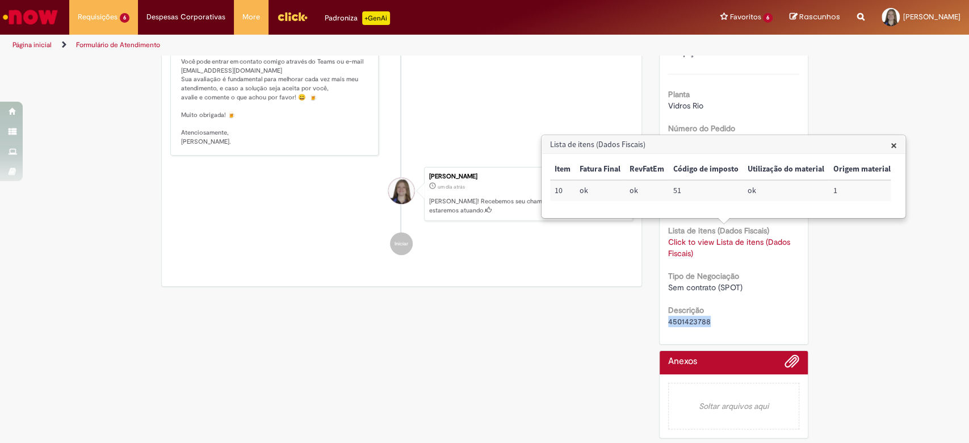
scroll to position [0, 83]
click at [720, 282] on span "Sem contrato (SPOT)" at bounding box center [705, 287] width 74 height 10
click at [894, 148] on span "×" at bounding box center [893, 144] width 6 height 15
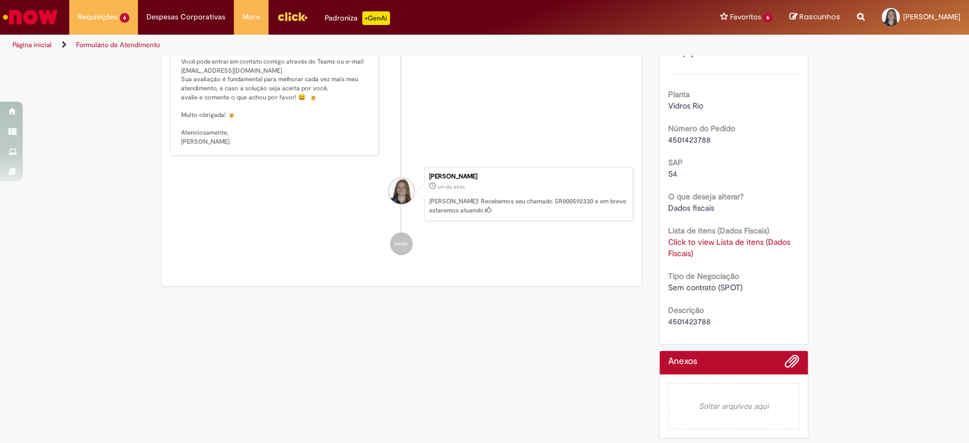
scroll to position [0, 0]
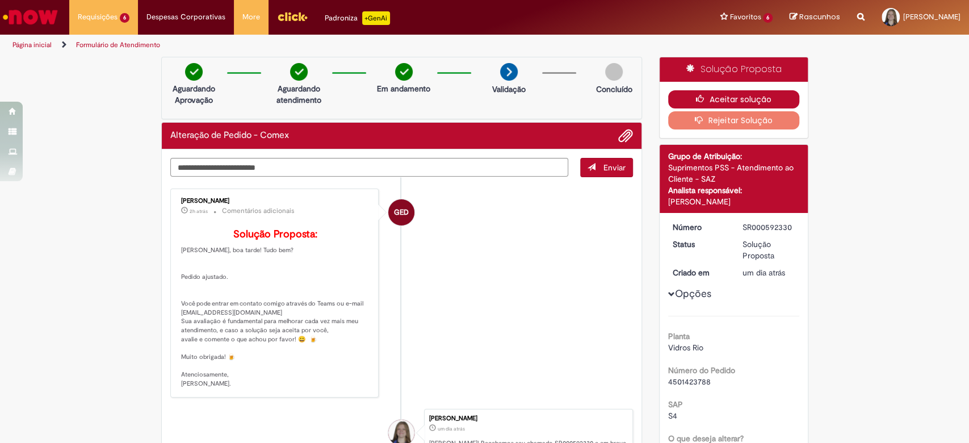
click at [767, 100] on button "Aceitar solução" at bounding box center [733, 99] width 131 height 18
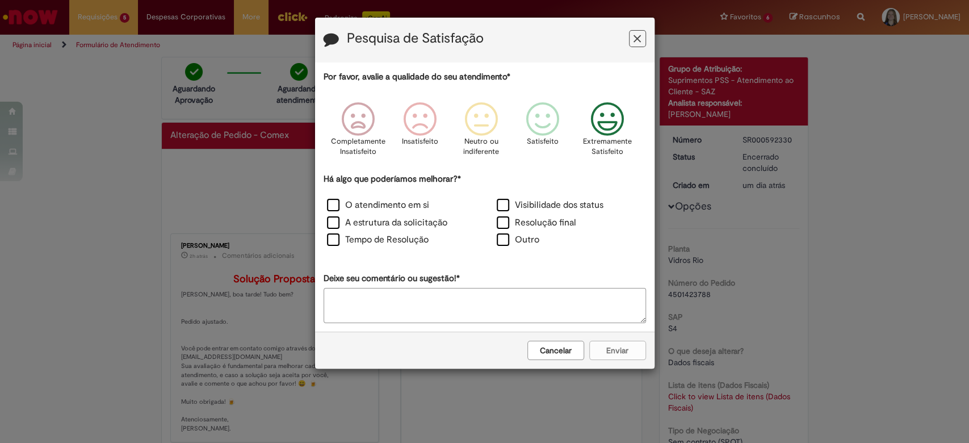
click at [604, 125] on icon "Feedback" at bounding box center [607, 119] width 43 height 34
click at [518, 208] on label "Visibilidade dos status" at bounding box center [550, 205] width 107 height 13
click at [512, 219] on label "Resolução final" at bounding box center [536, 222] width 79 height 13
click at [396, 204] on label "O atendimento em si" at bounding box center [378, 205] width 102 height 13
click at [404, 216] on div "A estrutura da solicitação" at bounding box center [400, 224] width 170 height 18
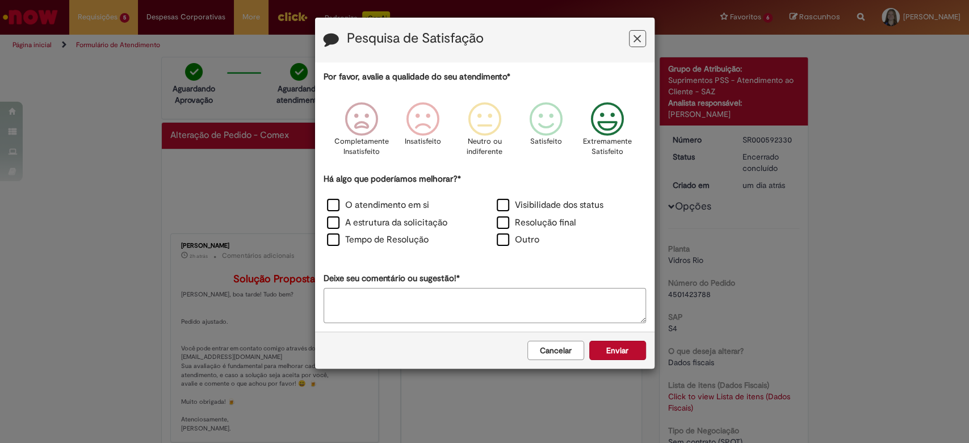
click at [408, 230] on div "A estrutura da solicitação" at bounding box center [399, 223] width 167 height 15
click at [398, 221] on label "A estrutura da solicitação" at bounding box center [387, 222] width 120 height 13
click at [399, 245] on label "Tempo de Resolução" at bounding box center [378, 239] width 102 height 13
click at [607, 342] on button "Enviar" at bounding box center [617, 349] width 57 height 19
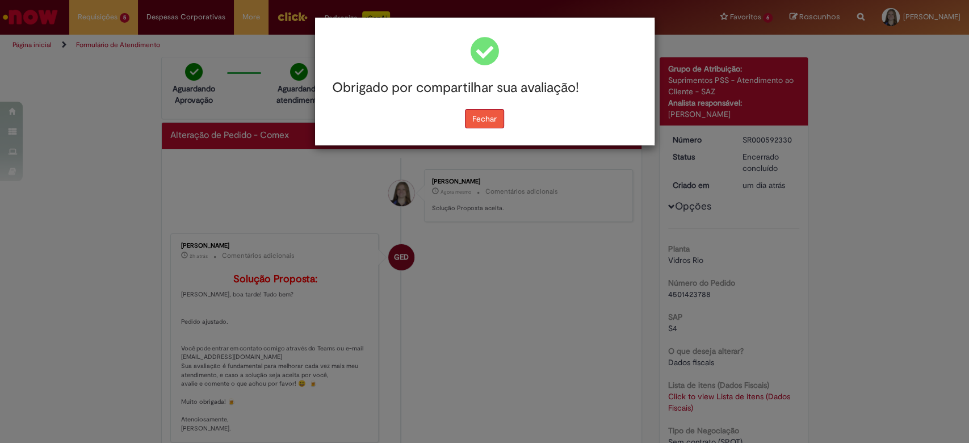
click at [482, 112] on button "Fechar" at bounding box center [484, 118] width 39 height 19
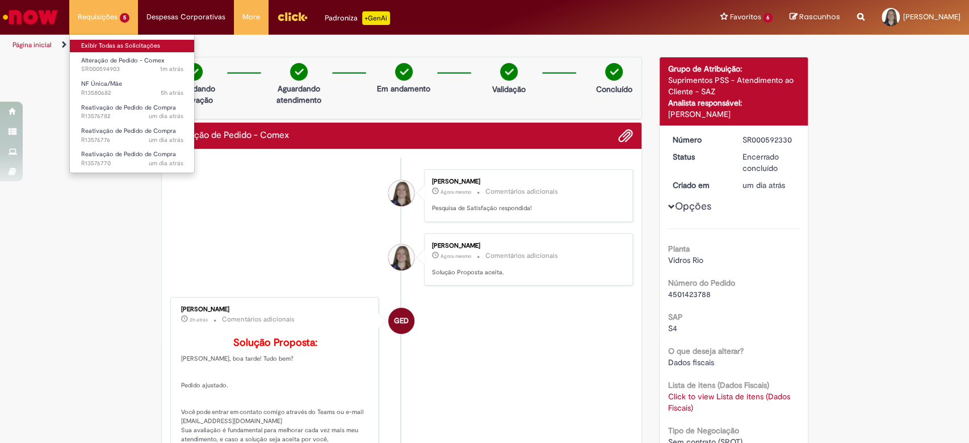
click at [118, 46] on link "Exibir Todas as Solicitações" at bounding box center [132, 46] width 125 height 12
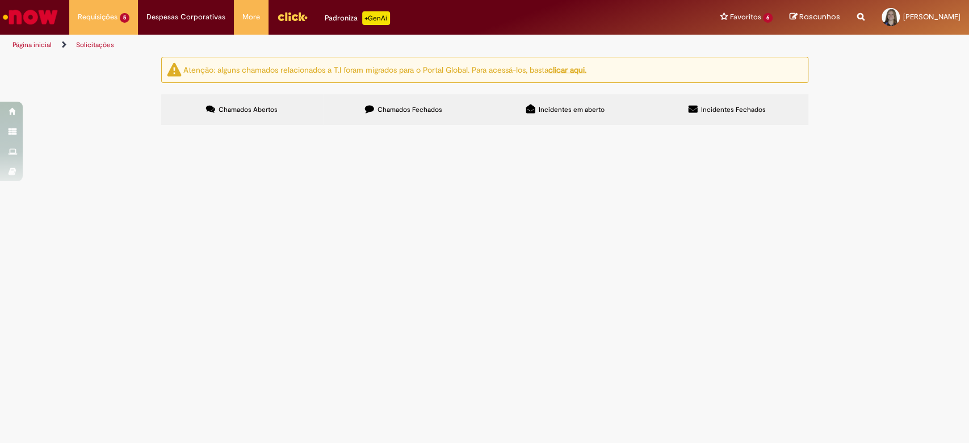
click at [0, 0] on button at bounding box center [0, 0] width 0 height 0
click at [0, 0] on span "4501335885" at bounding box center [0, 0] width 0 height 0
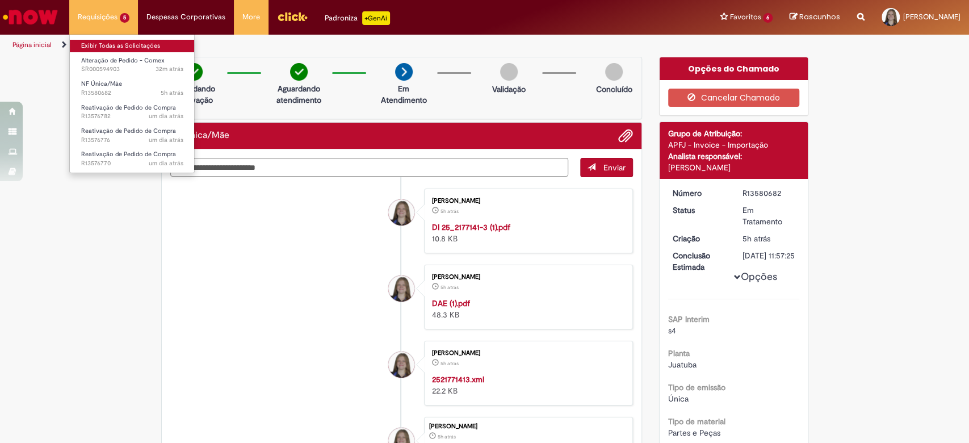
click at [118, 47] on link "Exibir Todas as Solicitações" at bounding box center [132, 46] width 125 height 12
